Goal: Task Accomplishment & Management: Manage account settings

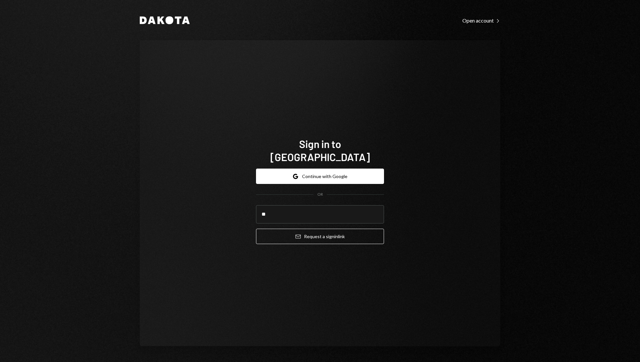
type input "*"
type input "**********"
click at [256, 228] on button "Email Request a sign in link" at bounding box center [320, 235] width 128 height 15
